Goal: Task Accomplishment & Management: Use online tool/utility

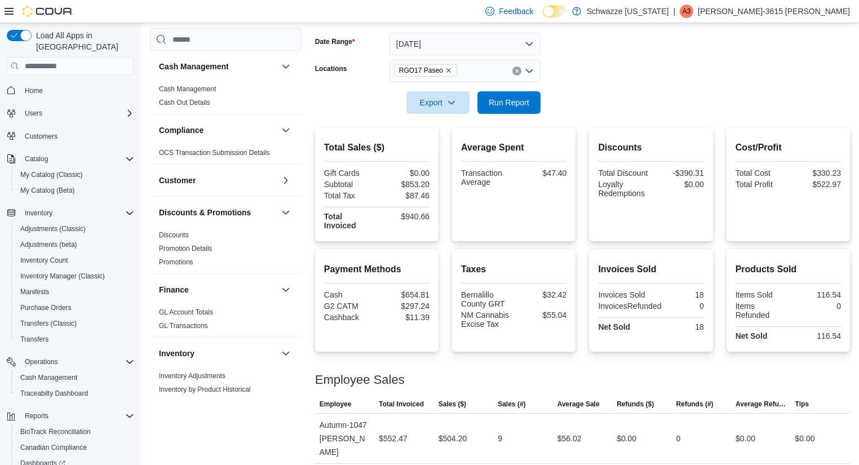
scroll to position [196, 0]
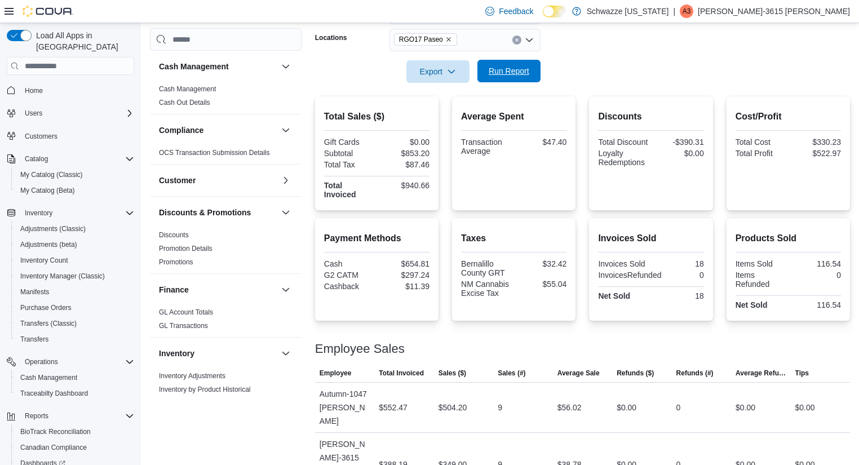
click at [509, 69] on span "Run Report" at bounding box center [509, 70] width 41 height 11
drag, startPoint x: 852, startPoint y: 280, endPoint x: 865, endPoint y: 286, distance: 14.6
click at [859, 269] on html "Feedback Dark Mode Schwazze [US_STATE] | A3 Adrianna-3615 [PERSON_NAME] Load Al…" at bounding box center [429, 36] width 859 height 465
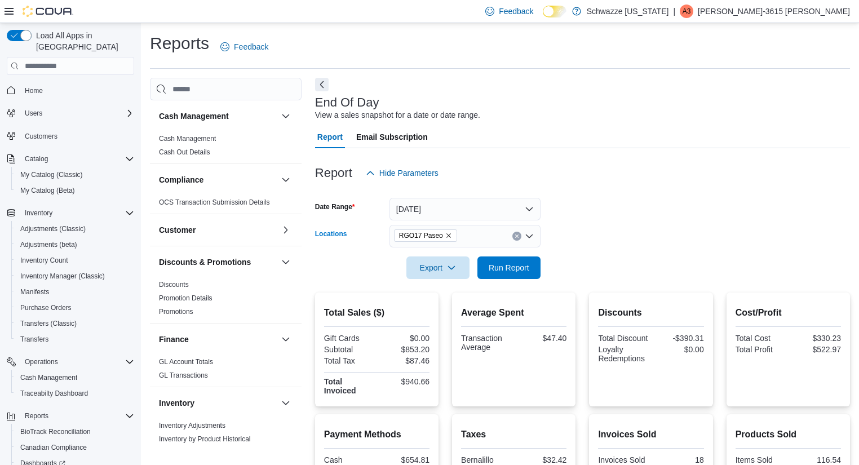
click at [516, 237] on icon "Clear input" at bounding box center [516, 236] width 3 height 3
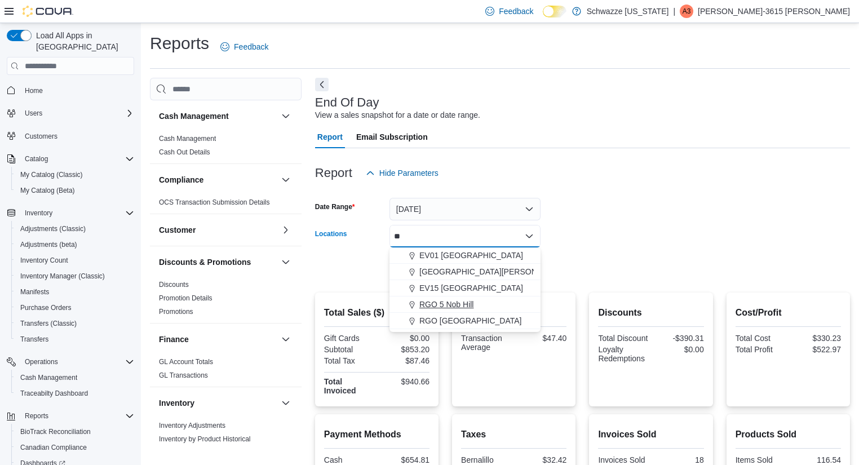
type input "**"
click at [493, 301] on div "RGO 5 Nob Hill" at bounding box center [465, 304] width 138 height 11
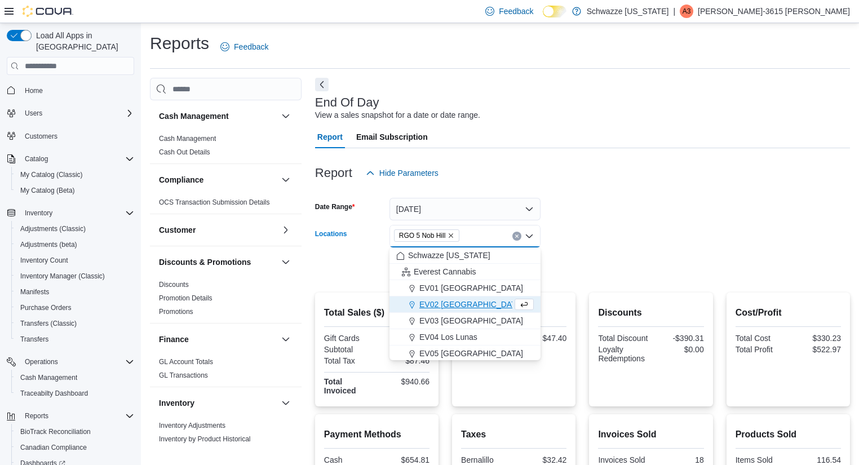
click at [590, 259] on form "Date Range [DATE] Locations RGO 5 [GEOGRAPHIC_DATA] Combo box. Selected. RGO 5 …" at bounding box center [582, 231] width 535 height 95
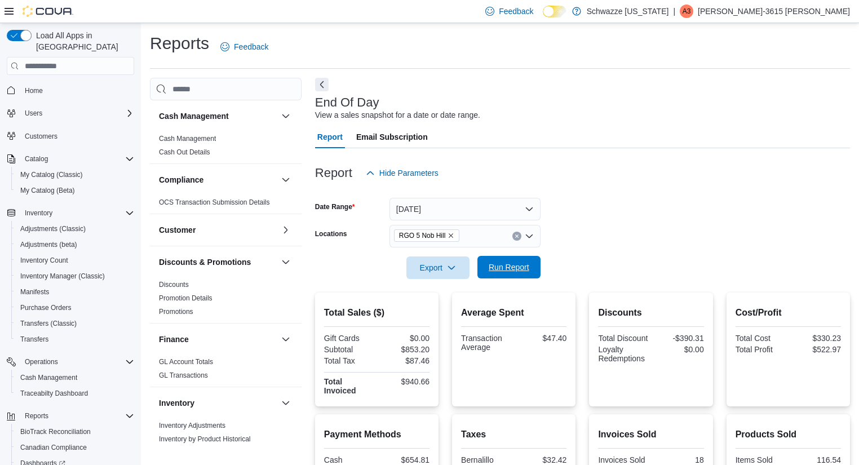
click at [517, 264] on span "Run Report" at bounding box center [509, 266] width 41 height 11
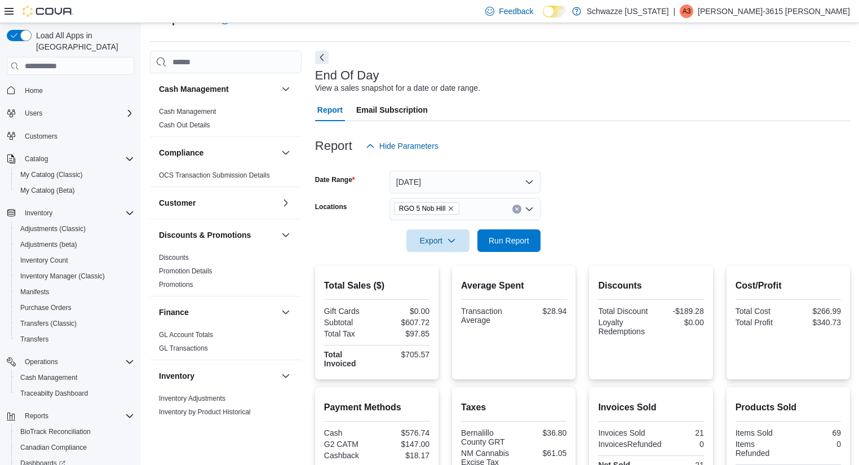
scroll to position [25, 0]
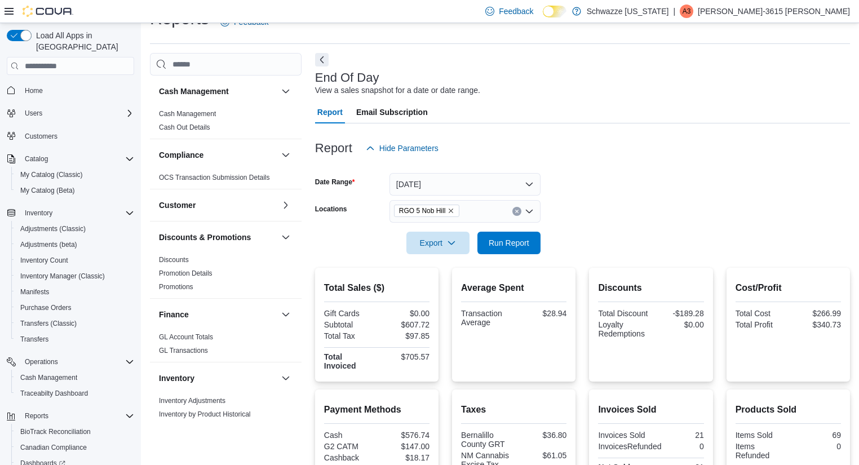
click at [519, 210] on button "Clear input" at bounding box center [516, 211] width 9 height 9
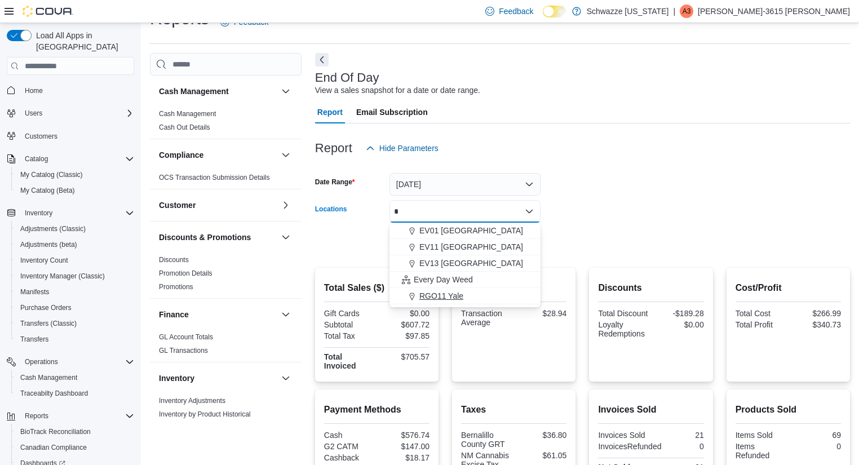
type input "*"
click at [469, 294] on div "RGO11 Yale" at bounding box center [465, 295] width 138 height 11
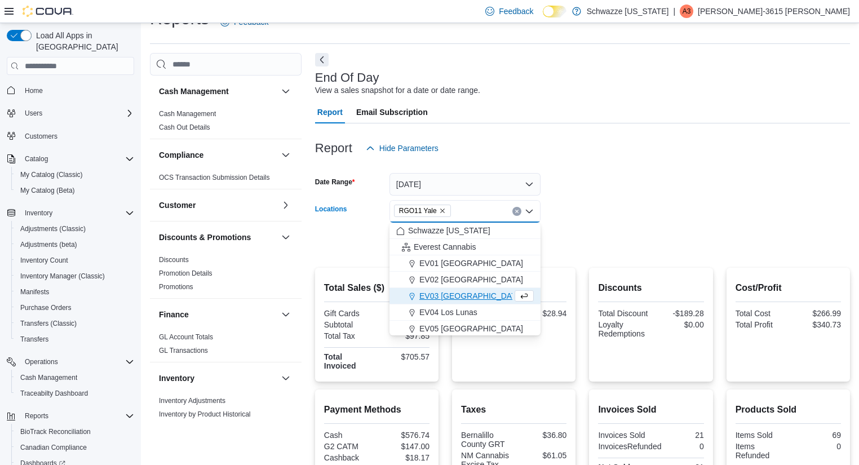
click at [576, 247] on form "Date Range [DATE] Locations RGO11 [GEOGRAPHIC_DATA] Combo box. Selected. RGO11 …" at bounding box center [582, 206] width 535 height 95
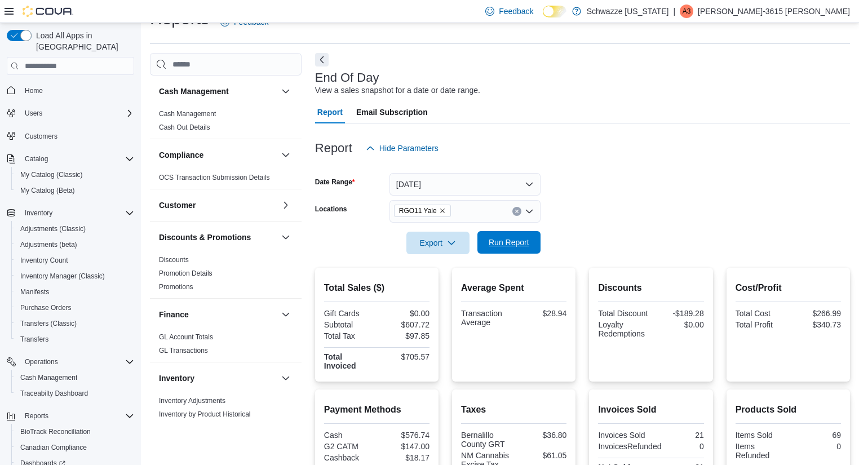
click at [526, 239] on span "Run Report" at bounding box center [509, 242] width 41 height 11
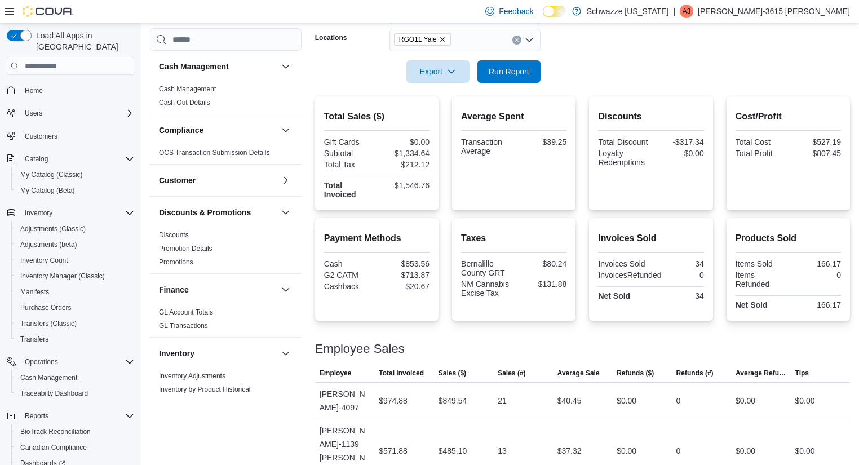
scroll to position [60, 0]
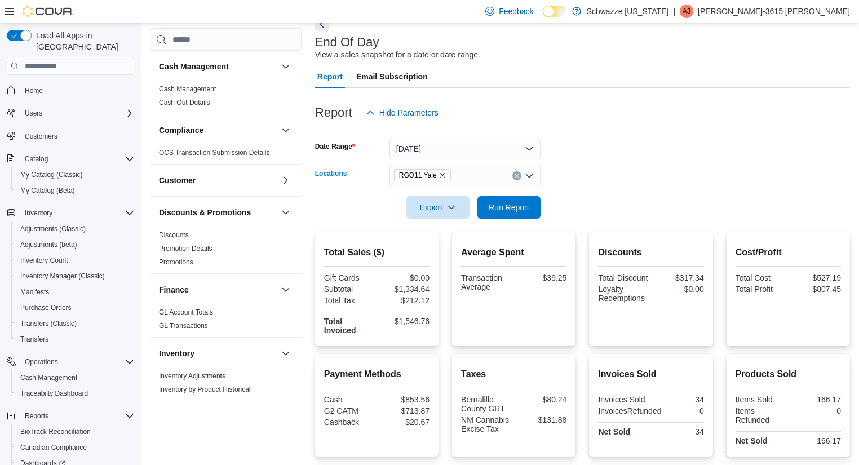
click at [513, 176] on button "Clear input" at bounding box center [516, 175] width 9 height 9
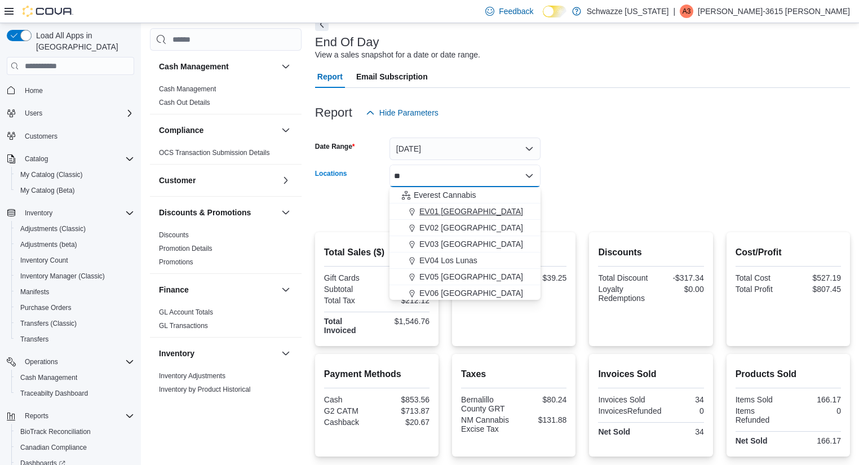
type input "**"
click at [473, 210] on span "EV01 [GEOGRAPHIC_DATA]" at bounding box center [471, 211] width 104 height 11
click at [622, 205] on form "Date Range [DATE] Locations [GEOGRAPHIC_DATA] [GEOGRAPHIC_DATA] box. Selected. …" at bounding box center [582, 171] width 535 height 95
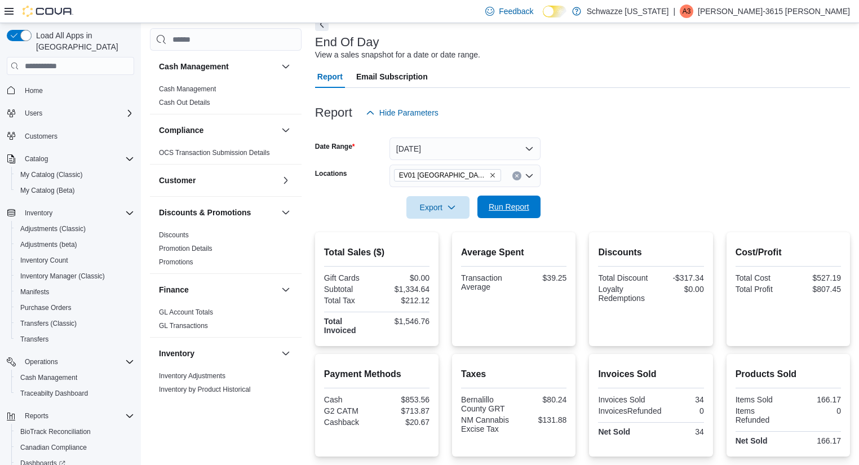
click at [531, 209] on span "Run Report" at bounding box center [509, 207] width 50 height 23
click at [663, 227] on div at bounding box center [582, 226] width 535 height 14
click at [508, 209] on span "Run Report" at bounding box center [509, 206] width 41 height 11
click at [518, 178] on button "Clear input" at bounding box center [516, 175] width 9 height 9
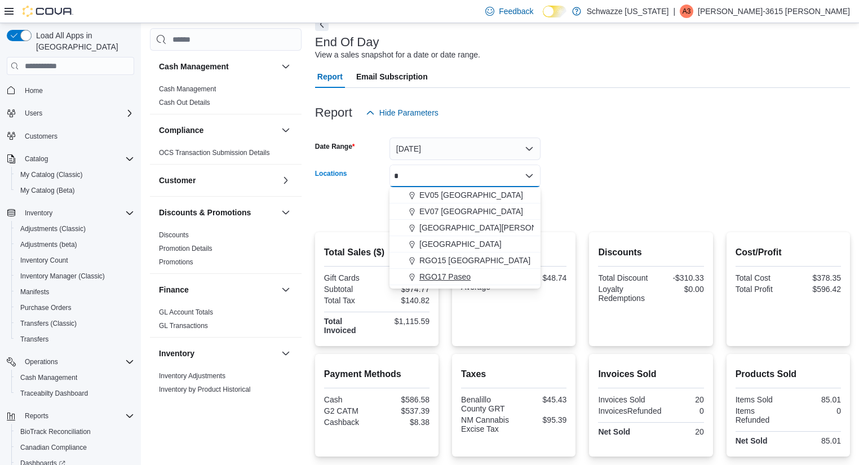
type input "*"
click at [475, 269] on button "RGO17 Paseo" at bounding box center [464, 277] width 151 height 16
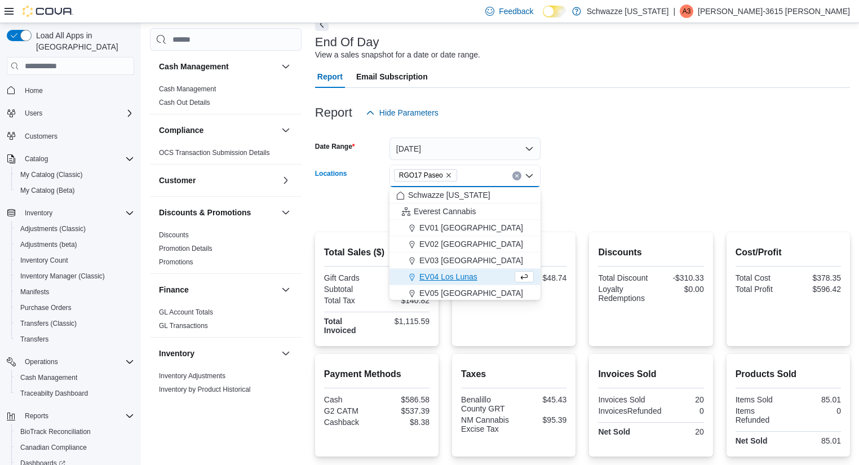
click at [593, 170] on form "Date Range [DATE] Locations RGO17 Paseo Combo box. Selected. RGO17 Paseo. Press…" at bounding box center [582, 171] width 535 height 95
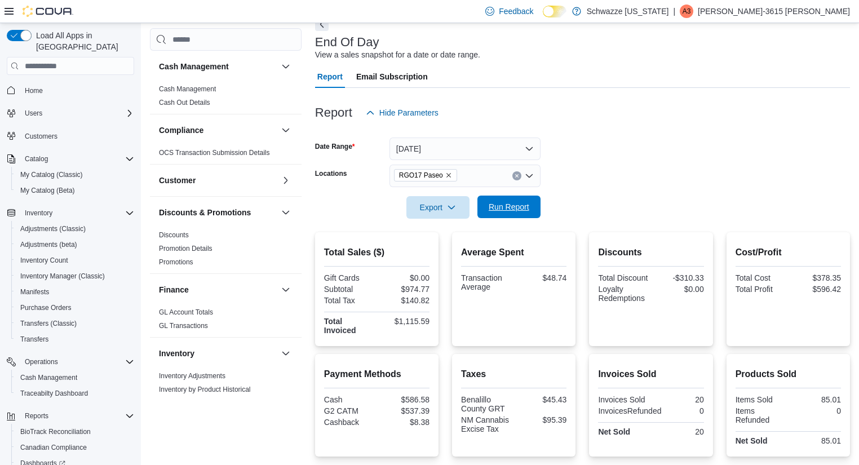
click at [524, 205] on span "Run Report" at bounding box center [509, 206] width 41 height 11
click at [521, 172] on div "RGO17 Paseo" at bounding box center [464, 176] width 151 height 23
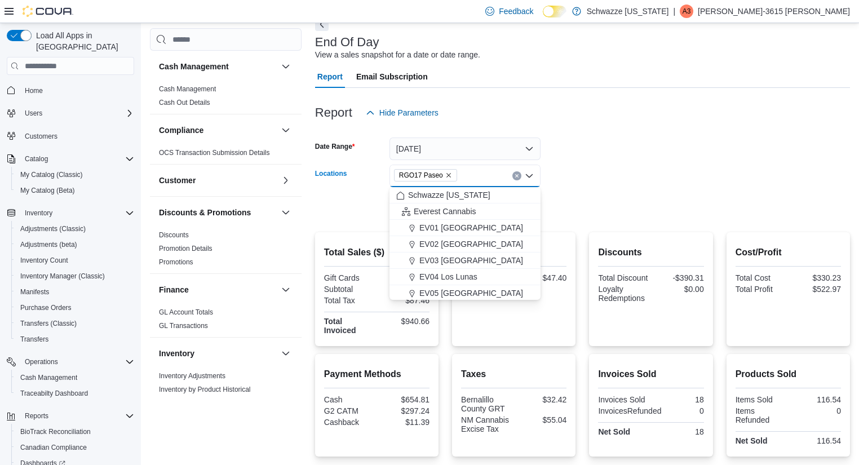
click at [517, 174] on icon "Clear input" at bounding box center [517, 176] width 5 height 5
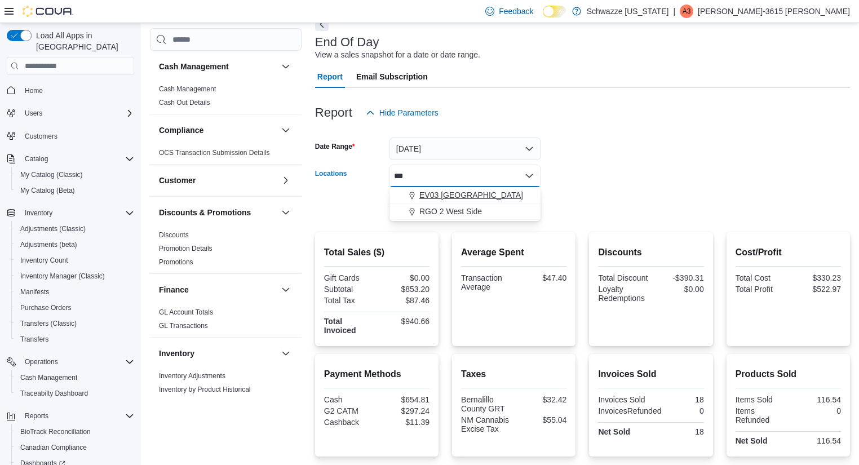
type input "***"
click at [495, 198] on div "EV03 [GEOGRAPHIC_DATA]" at bounding box center [465, 194] width 138 height 11
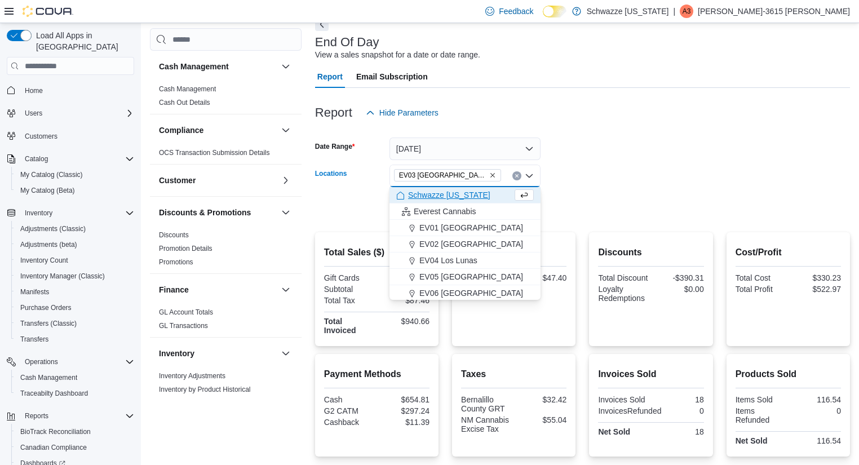
click at [596, 211] on form "Date Range [DATE] Locations [GEOGRAPHIC_DATA] [GEOGRAPHIC_DATA] box. Selected. …" at bounding box center [582, 171] width 535 height 95
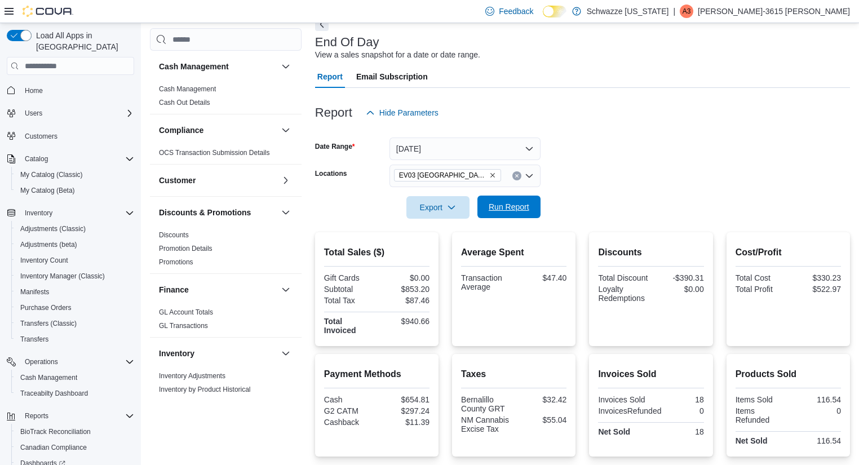
click at [507, 208] on span "Run Report" at bounding box center [509, 206] width 41 height 11
click at [517, 175] on icon "Clear input" at bounding box center [516, 176] width 3 height 3
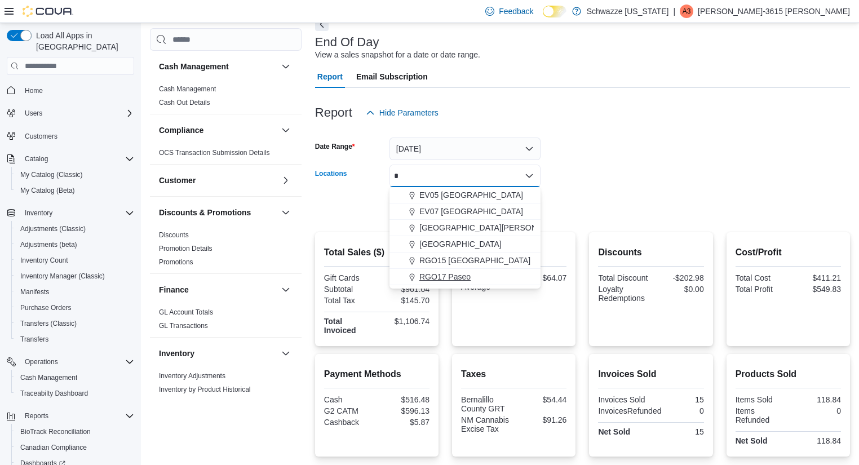
type input "*"
click at [472, 275] on div "RGO17 Paseo" at bounding box center [465, 276] width 138 height 11
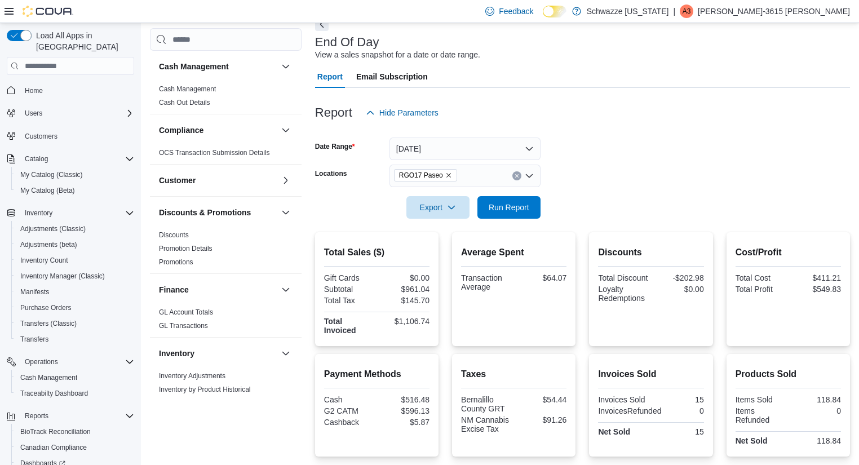
click at [595, 187] on div at bounding box center [582, 191] width 535 height 9
click at [507, 203] on span "Run Report" at bounding box center [509, 206] width 41 height 11
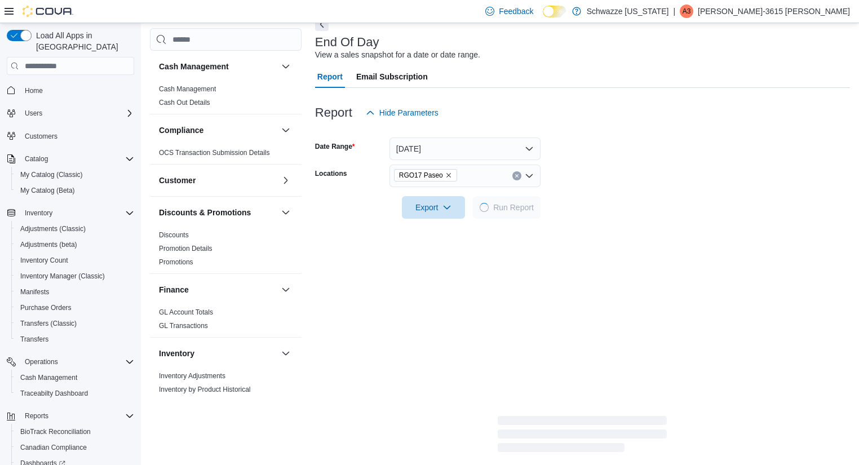
click at [686, 178] on form "Date Range [DATE] Locations RGO17 Paseo Export Run Report" at bounding box center [582, 171] width 535 height 95
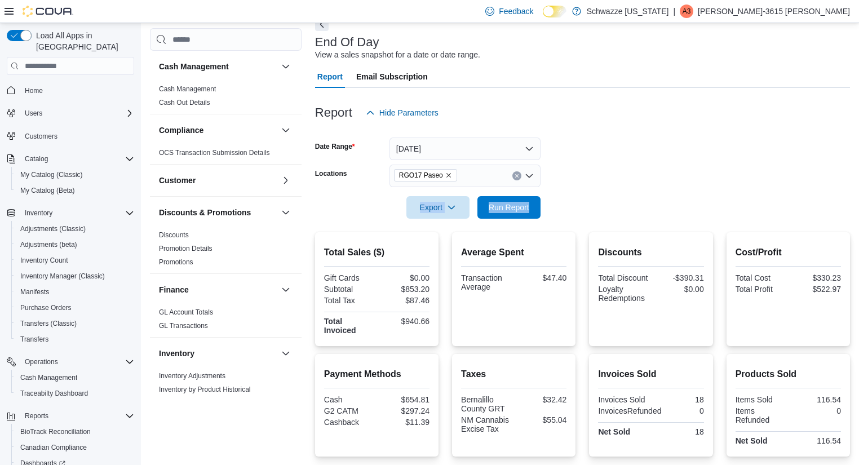
drag, startPoint x: 849, startPoint y: 198, endPoint x: 865, endPoint y: 176, distance: 27.4
click at [859, 176] on html "Feedback Dark Mode Schwazze [US_STATE] | A3 Adrianna-3615 [PERSON_NAME] Load Al…" at bounding box center [429, 172] width 859 height 465
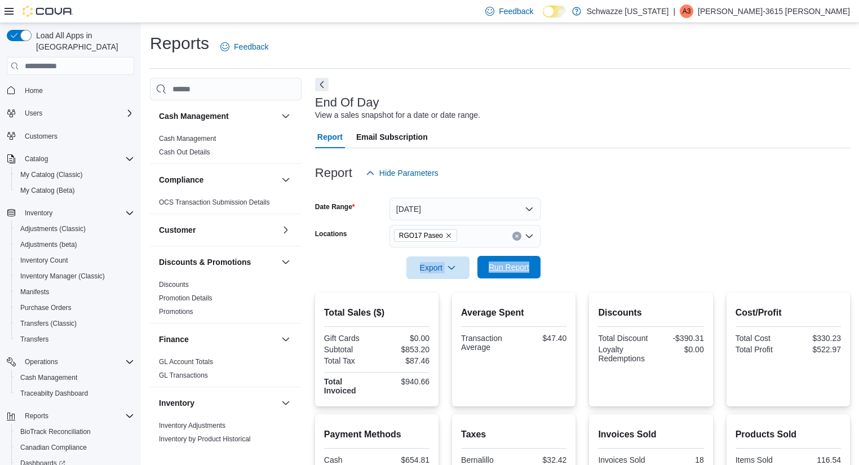
click at [512, 269] on span "Run Report" at bounding box center [509, 266] width 41 height 11
click at [652, 287] on div at bounding box center [582, 286] width 535 height 14
click at [518, 268] on span "Run Report" at bounding box center [509, 266] width 41 height 11
click at [573, 167] on div "Report Hide Parameters" at bounding box center [582, 173] width 535 height 23
click at [496, 272] on span "Run Report" at bounding box center [509, 266] width 41 height 11
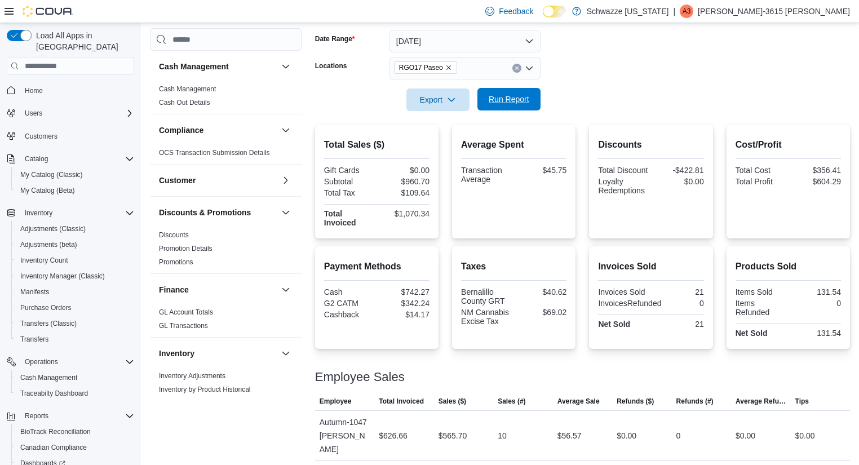
scroll to position [196, 0]
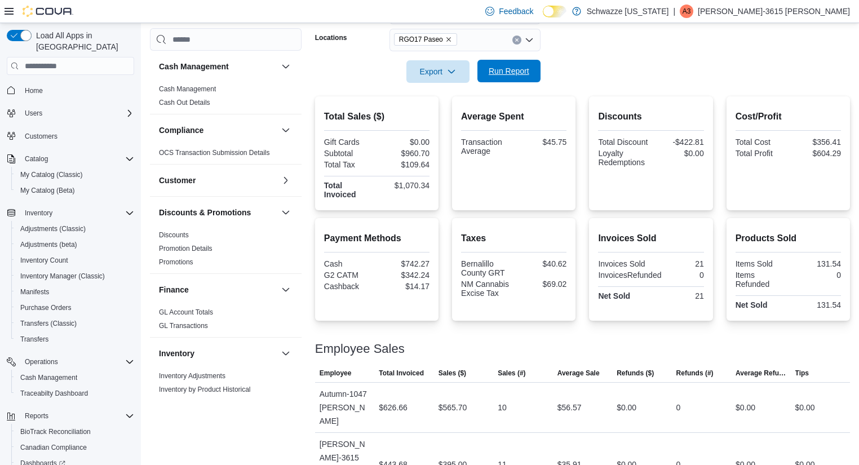
click at [519, 70] on span "Run Report" at bounding box center [509, 70] width 41 height 11
click at [545, 61] on form "Date Range [DATE] Locations RGO17 Paseo Export Run Report" at bounding box center [582, 35] width 535 height 95
click at [533, 68] on span "Run Report" at bounding box center [509, 71] width 50 height 23
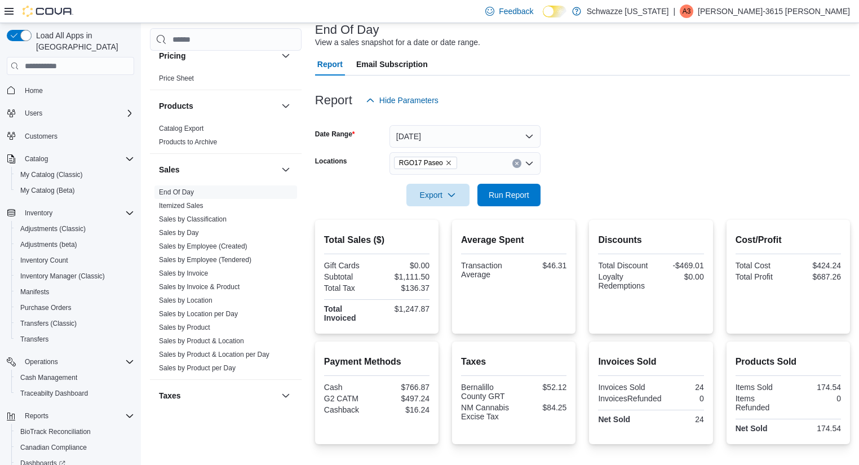
scroll to position [628, 0]
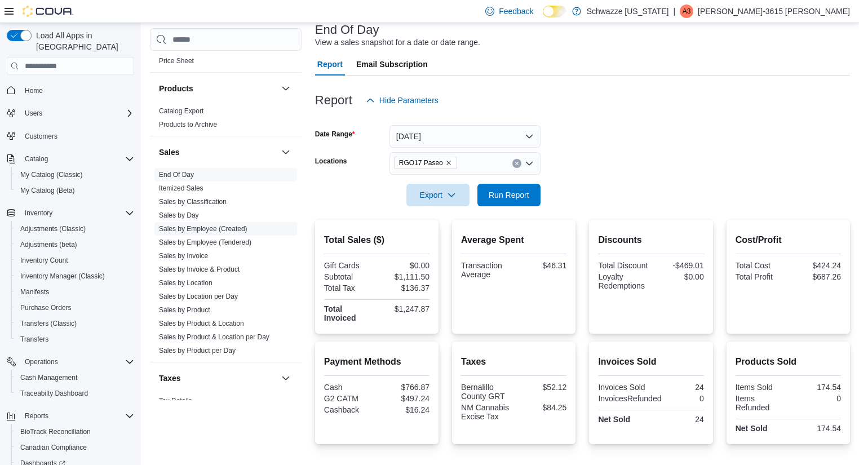
drag, startPoint x: 194, startPoint y: 287, endPoint x: 184, endPoint y: 282, distance: 11.6
click at [184, 282] on link "Sales by Location" at bounding box center [186, 283] width 54 height 8
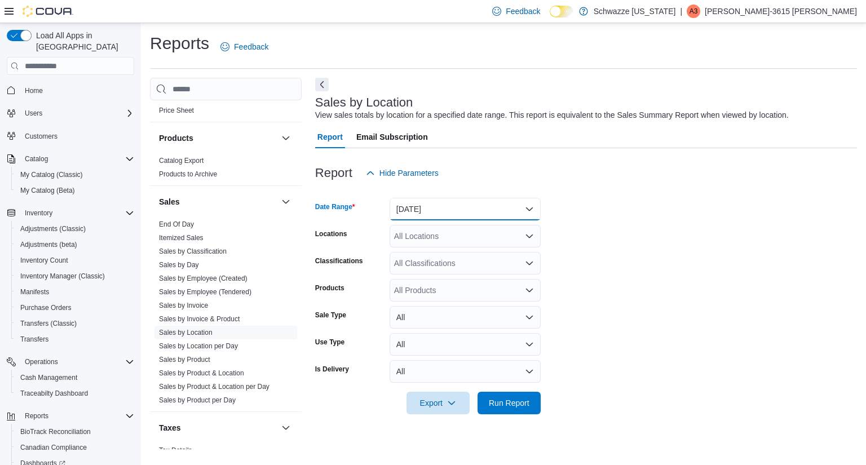
click at [474, 203] on button "[DATE]" at bounding box center [464, 209] width 151 height 23
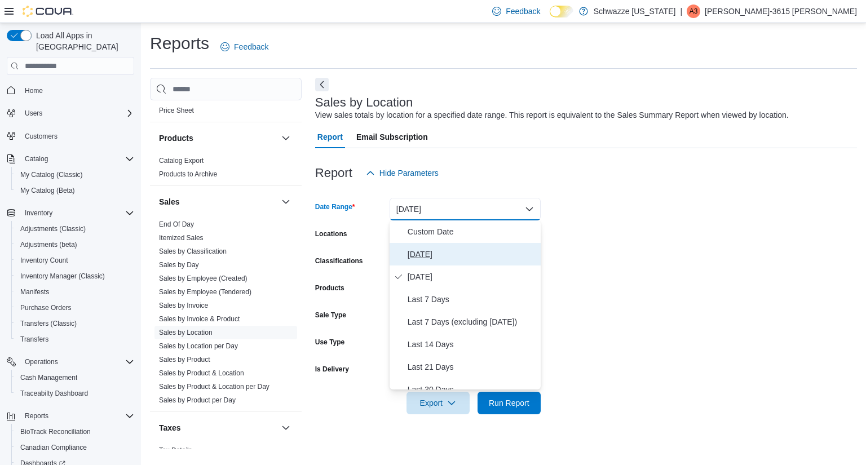
drag, startPoint x: 472, startPoint y: 248, endPoint x: 461, endPoint y: 256, distance: 13.8
click at [461, 256] on span "[DATE]" at bounding box center [471, 254] width 128 height 14
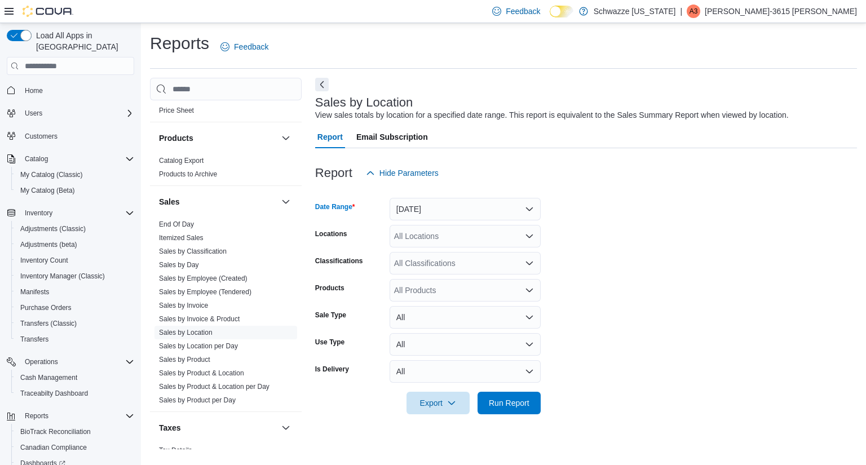
click at [476, 238] on div "All Locations" at bounding box center [464, 236] width 151 height 23
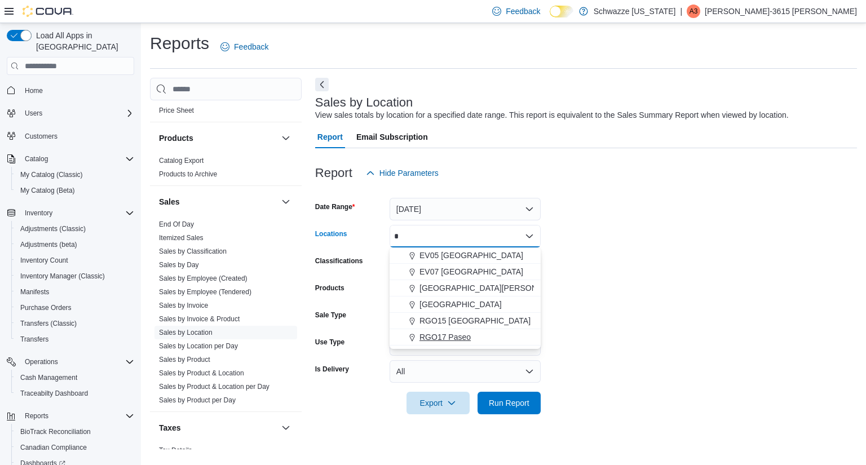
type input "*"
click at [454, 335] on span "RGO17 Paseo" at bounding box center [444, 336] width 51 height 11
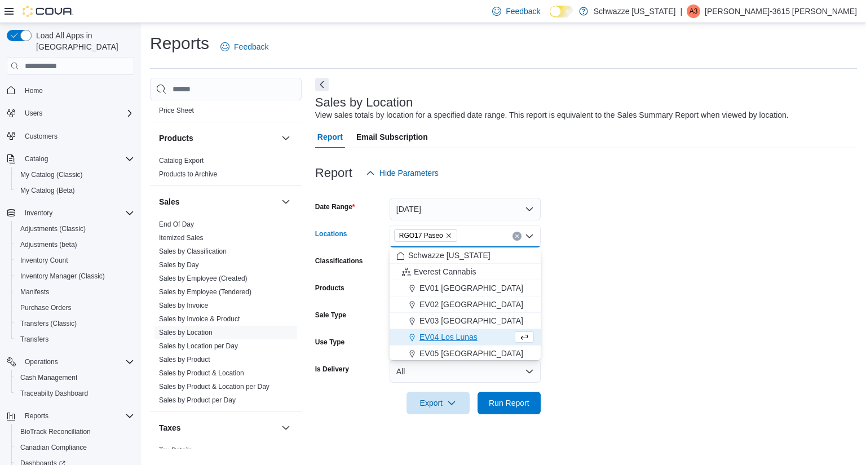
click at [656, 282] on form "Date Range [DATE] Locations RGO17 Paseo Combo box. Selected. RGO17 Paseo. Press…" at bounding box center [586, 299] width 542 height 230
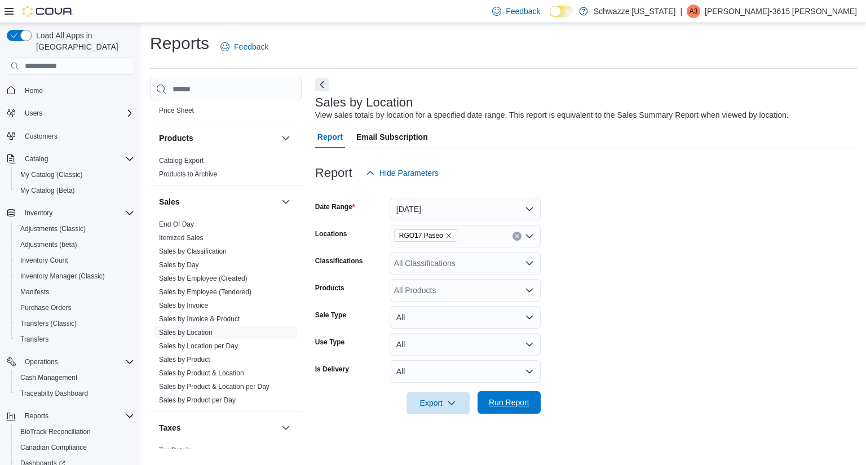
click at [487, 408] on span "Run Report" at bounding box center [509, 402] width 50 height 23
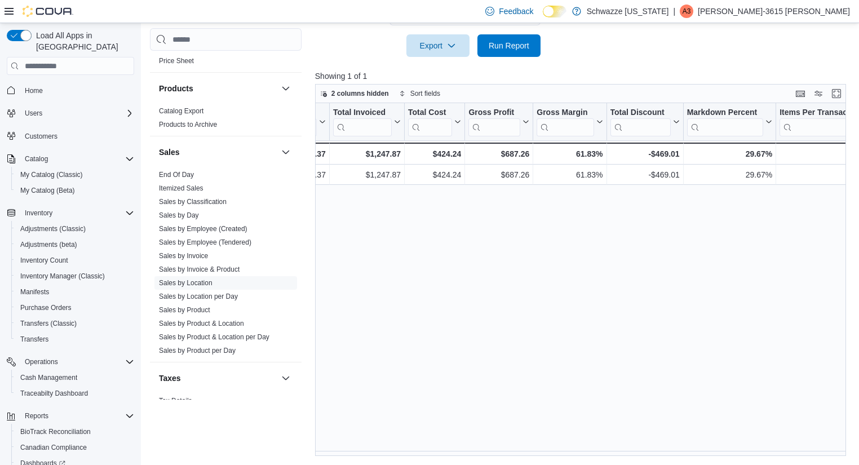
scroll to position [0, 476]
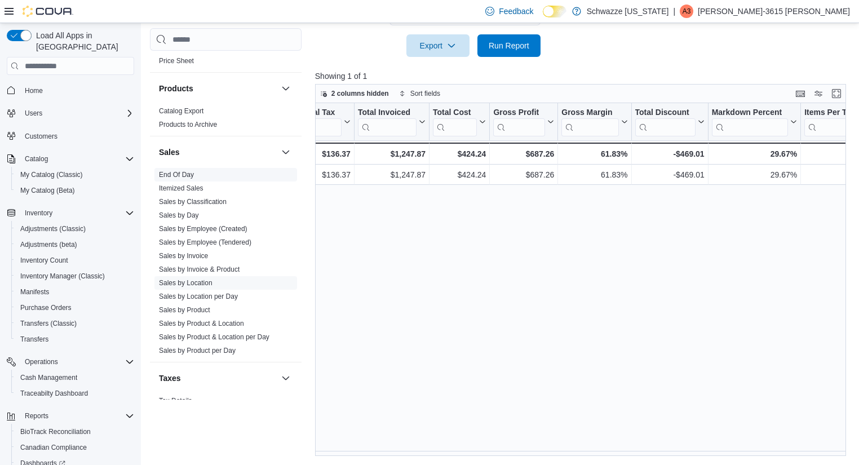
click at [178, 175] on link "End Of Day" at bounding box center [176, 175] width 35 height 8
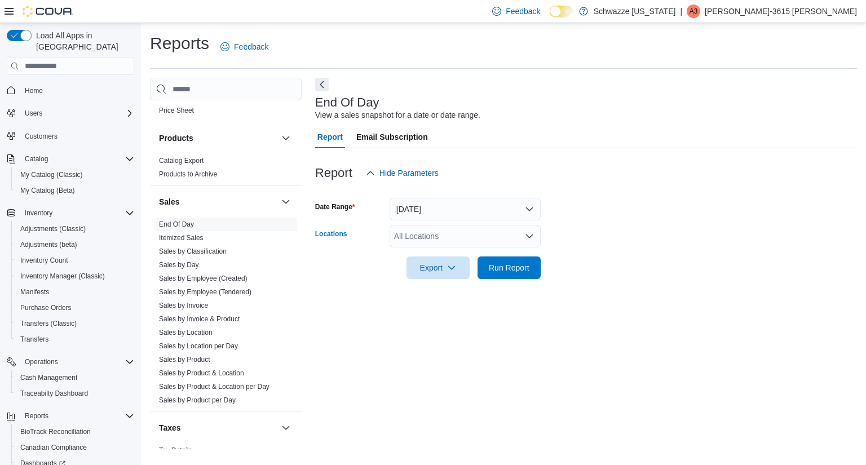
click at [460, 230] on div "All Locations" at bounding box center [464, 236] width 151 height 23
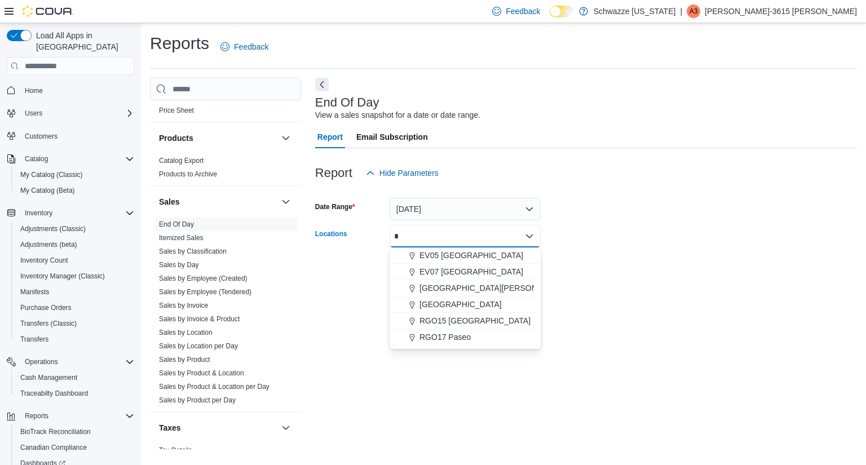
type input "*"
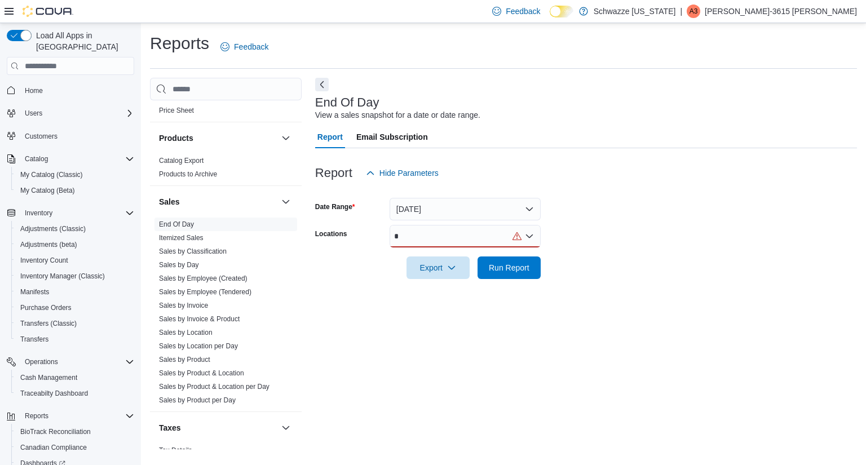
drag, startPoint x: 472, startPoint y: 347, endPoint x: 476, endPoint y: 341, distance: 6.8
click at [465, 230] on div "*" at bounding box center [464, 236] width 151 height 23
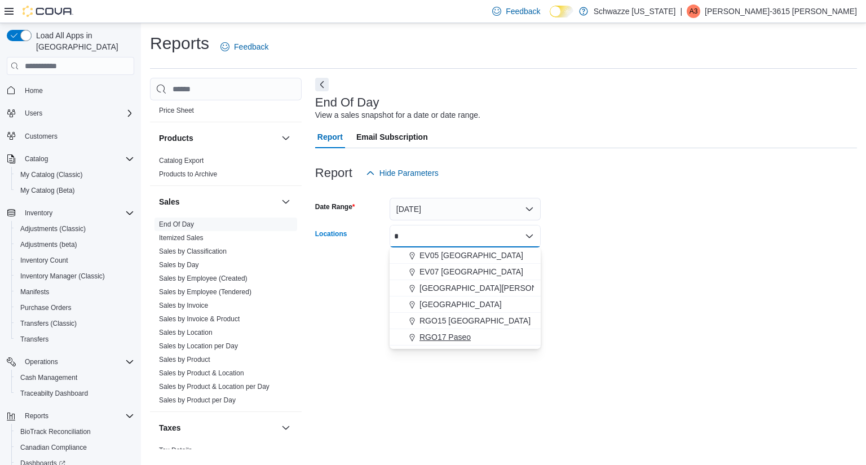
click at [477, 339] on div "RGO17 Paseo" at bounding box center [465, 336] width 138 height 11
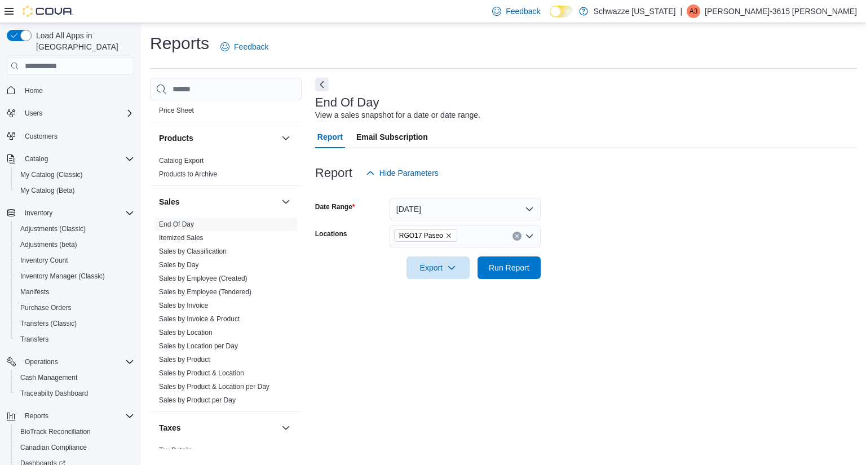
click at [627, 278] on form "Date Range [DATE] Locations RGO17 Paseo Export Run Report" at bounding box center [586, 231] width 542 height 95
click at [512, 273] on span "Run Report" at bounding box center [509, 266] width 41 height 11
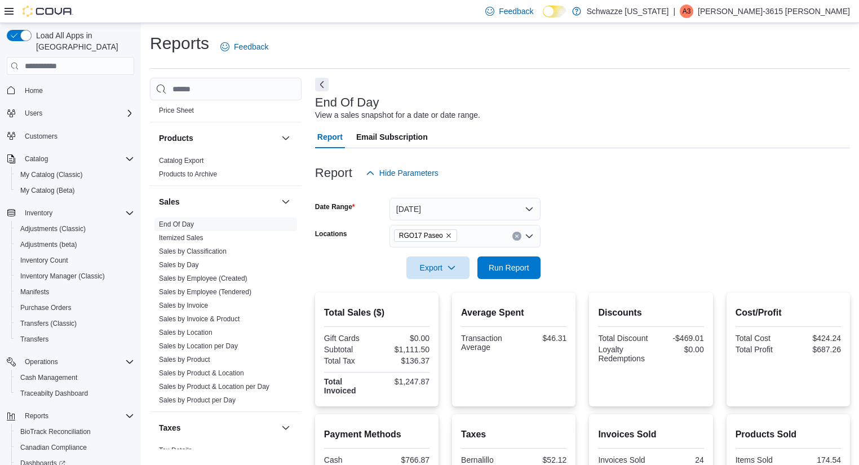
scroll to position [106, 0]
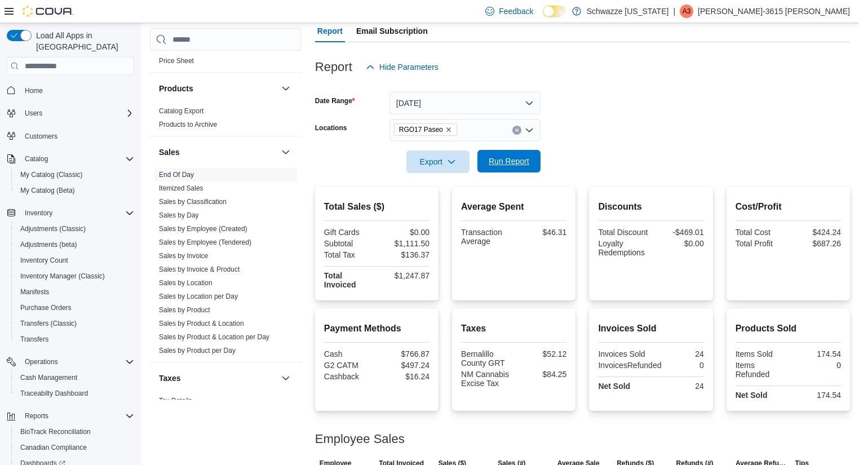
click at [507, 158] on span "Run Report" at bounding box center [509, 161] width 41 height 11
click at [653, 171] on form "Date Range [DATE] Locations RGO17 Paseo Export Run Report" at bounding box center [582, 125] width 535 height 95
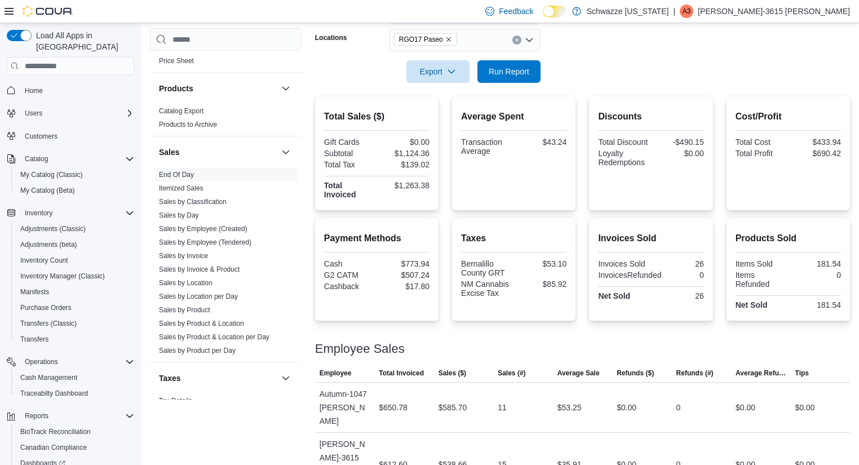
scroll to position [0, 0]
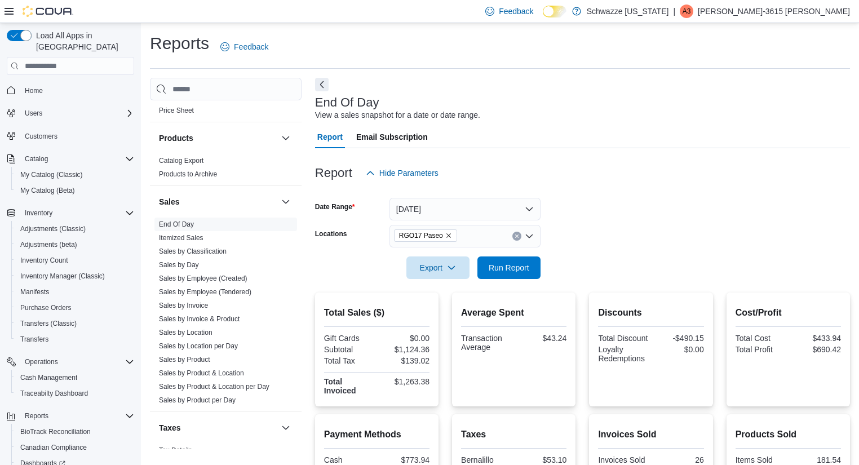
click at [629, 45] on div "Reports Feedback" at bounding box center [500, 46] width 700 height 29
click at [496, 274] on span "Run Report" at bounding box center [509, 267] width 50 height 23
click at [522, 262] on span "Run Report" at bounding box center [509, 266] width 41 height 11
click at [817, 14] on p "[PERSON_NAME]-3615 [PERSON_NAME]" at bounding box center [774, 12] width 152 height 14
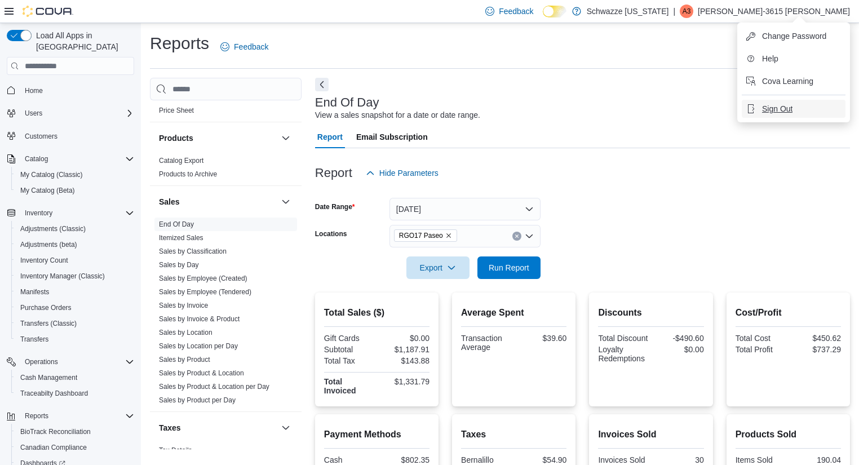
click at [764, 106] on span "Sign Out" at bounding box center [777, 108] width 30 height 11
